Goal: Transaction & Acquisition: Subscribe to service/newsletter

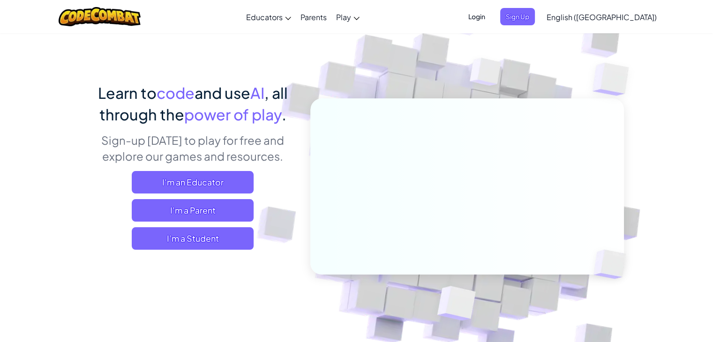
scroll to position [47, 0]
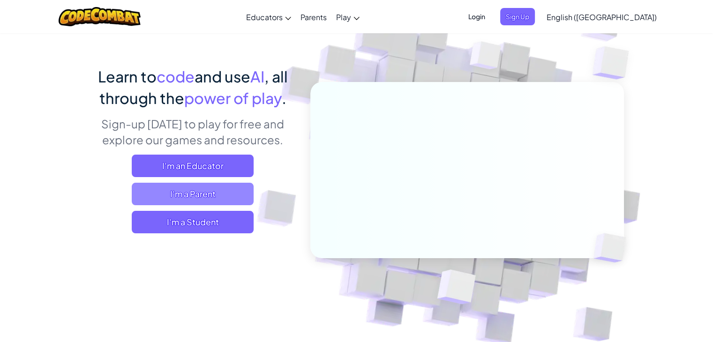
click at [230, 198] on span "I'm a Parent" at bounding box center [193, 194] width 122 height 23
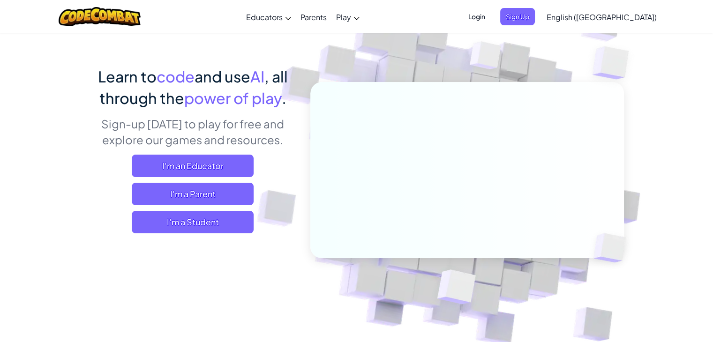
scroll to position [0, 0]
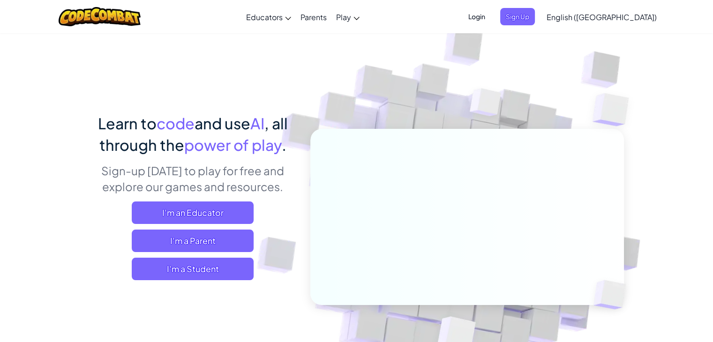
click at [126, 27] on div at bounding box center [100, 16] width 96 height 33
click at [131, 12] on img at bounding box center [100, 16] width 82 height 19
click at [535, 11] on span "Sign Up" at bounding box center [517, 16] width 35 height 17
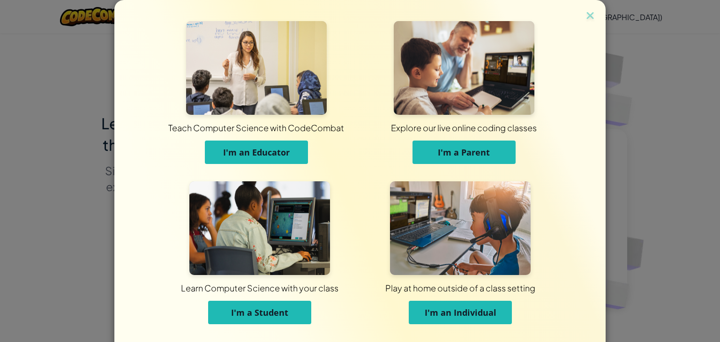
click at [470, 147] on span "I'm a Parent" at bounding box center [464, 152] width 52 height 11
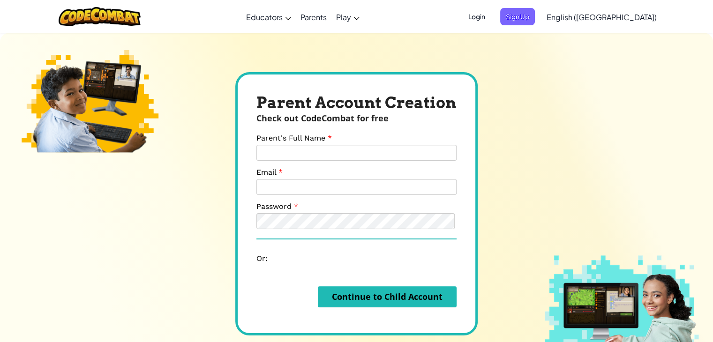
click at [191, 41] on div "Parent Account Creation Check out CodeCombat for free Parent's Full Name Email …" at bounding box center [356, 204] width 713 height 342
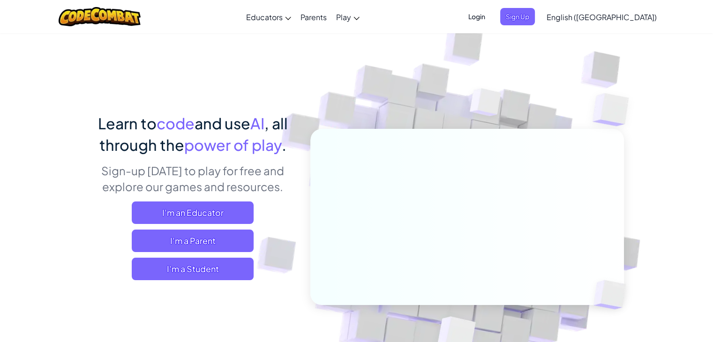
click at [148, 19] on div at bounding box center [100, 16] width 96 height 33
click at [141, 21] on img at bounding box center [100, 16] width 82 height 19
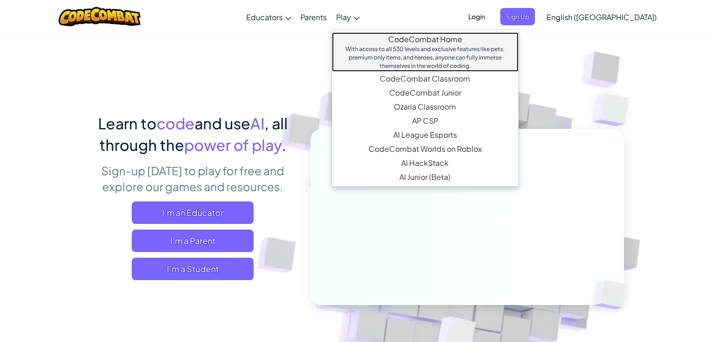
click at [428, 41] on link "CodeCombat Home With access to all 530 levels and exclusive features like pets,…" at bounding box center [425, 51] width 187 height 39
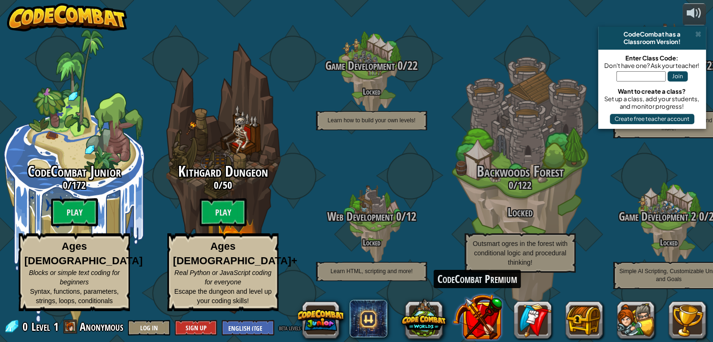
click at [479, 318] on button at bounding box center [477, 317] width 49 height 49
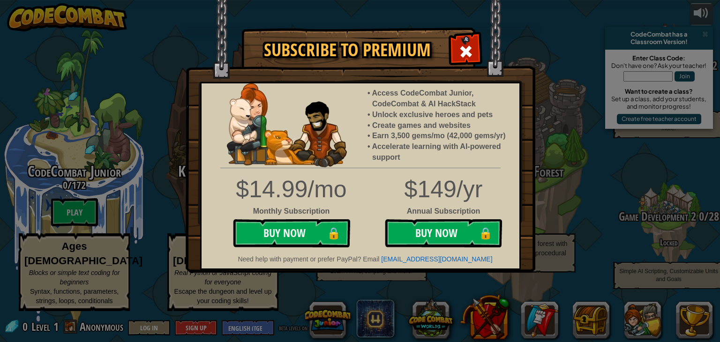
click at [604, 173] on div "Subscribe to Premium Access CodeCombat Junior, CodeCombat & AI HackStack Unlock…" at bounding box center [360, 171] width 720 height 342
click at [462, 57] on span at bounding box center [466, 51] width 15 height 15
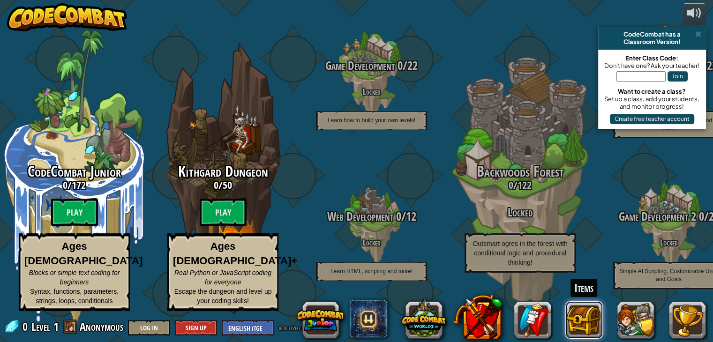
click at [595, 323] on button at bounding box center [585, 321] width 38 height 38
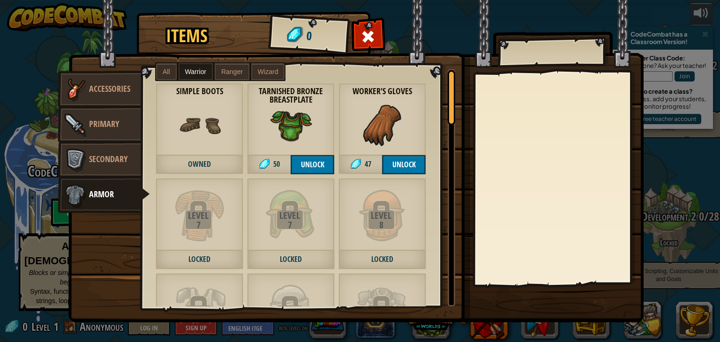
click at [674, 179] on div "Items 0 Misc Accessories Primary Secondary Armor All Warrior Ranger Wizard Leve…" at bounding box center [360, 171] width 720 height 342
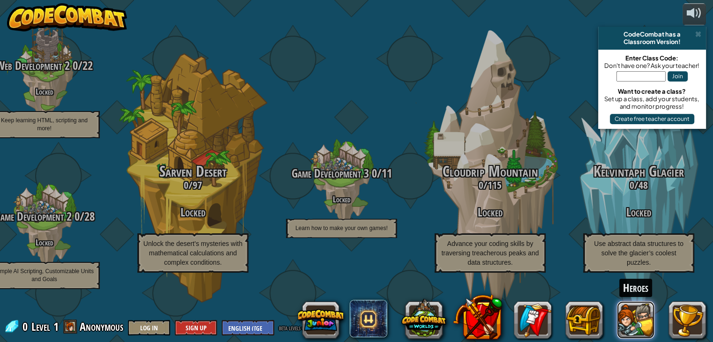
click at [638, 321] on button at bounding box center [636, 321] width 38 height 38
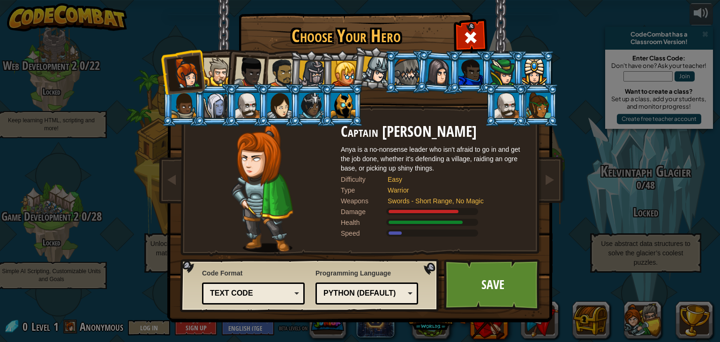
click at [332, 70] on div at bounding box center [344, 73] width 25 height 25
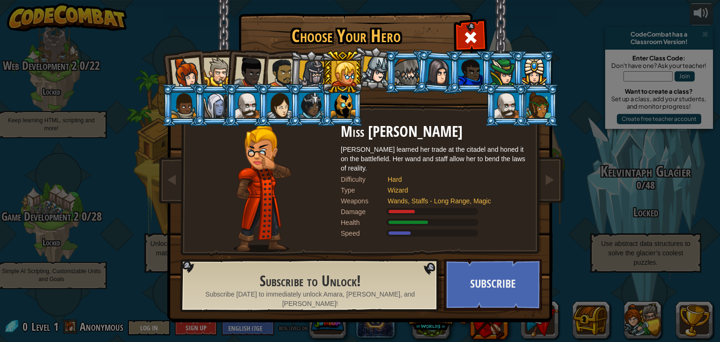
click at [318, 72] on div at bounding box center [312, 74] width 27 height 27
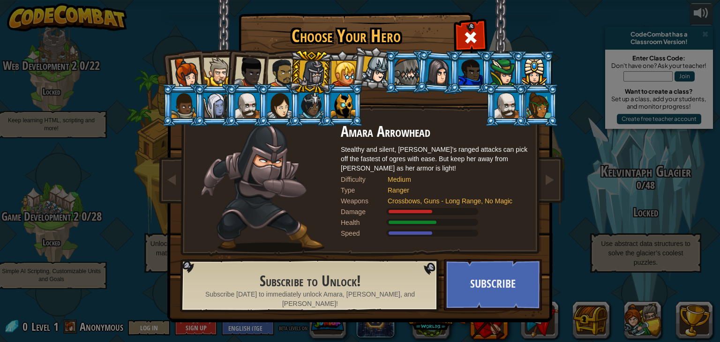
click at [306, 73] on div at bounding box center [312, 74] width 27 height 27
click at [289, 76] on li at bounding box center [310, 72] width 45 height 45
click at [256, 78] on div at bounding box center [249, 72] width 31 height 31
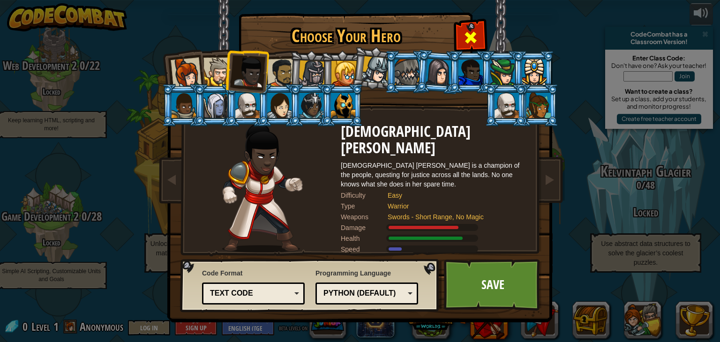
click at [468, 35] on span at bounding box center [470, 37] width 15 height 15
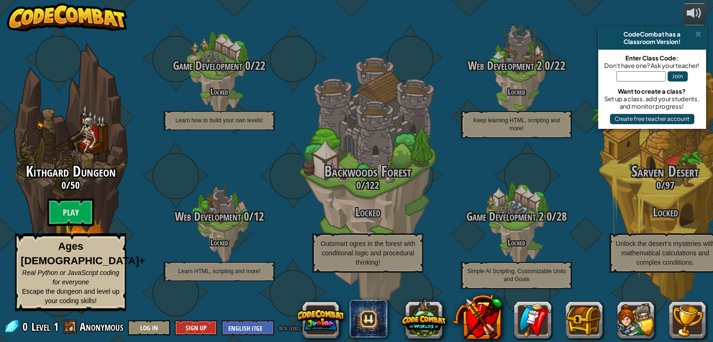
click at [702, 37] on div "CodeCombat has a" at bounding box center [652, 34] width 100 height 8
click at [699, 36] on span at bounding box center [699, 34] width 6 height 8
